Goal: Task Accomplishment & Management: Manage account settings

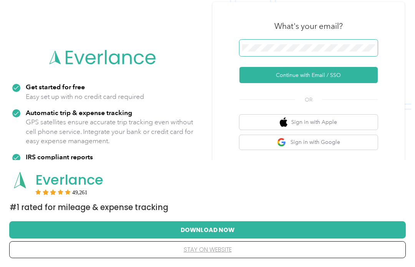
scroll to position [51, 0]
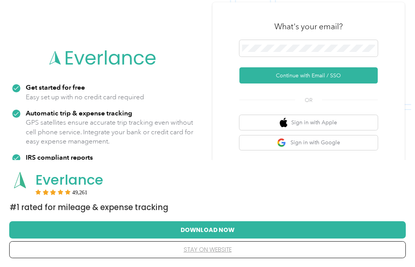
click at [356, 74] on button "Continue with Email / SSO" at bounding box center [308, 75] width 138 height 16
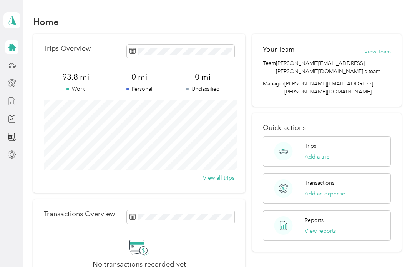
click at [386, 50] on button "View Team" at bounding box center [377, 52] width 27 height 8
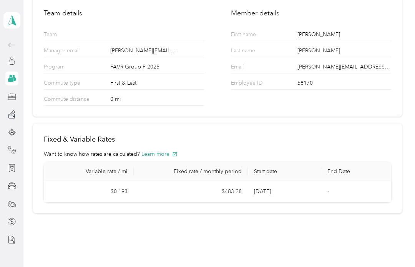
scroll to position [58, 0]
click at [35, 183] on div "Vehicles" at bounding box center [34, 185] width 30 height 19
click at [35, 186] on div "Vehicles" at bounding box center [34, 185] width 30 height 19
